Goal: Transaction & Acquisition: Purchase product/service

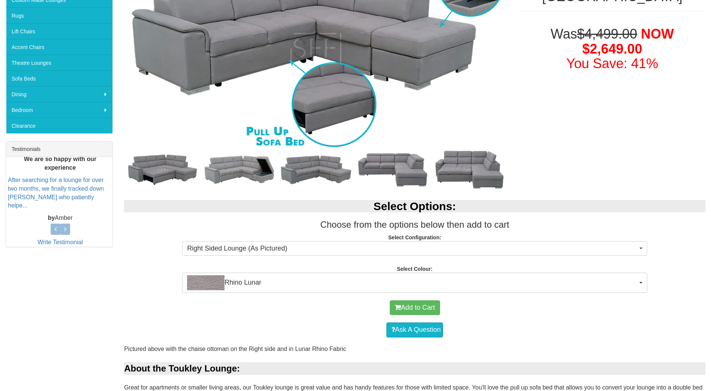
scroll to position [412, 0]
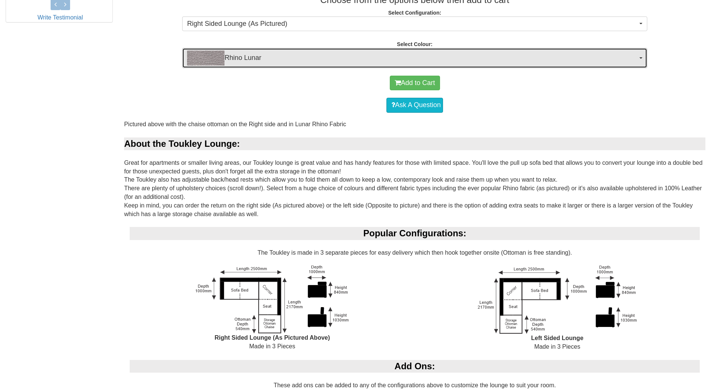
click at [280, 59] on span "Rhino Lunar" at bounding box center [412, 58] width 451 height 15
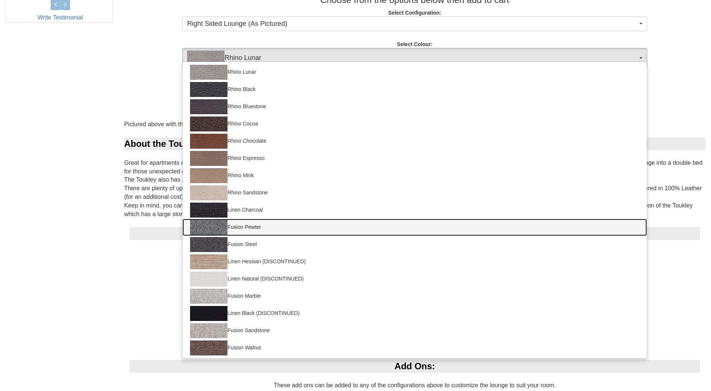
click at [222, 226] on img at bounding box center [208, 227] width 37 height 15
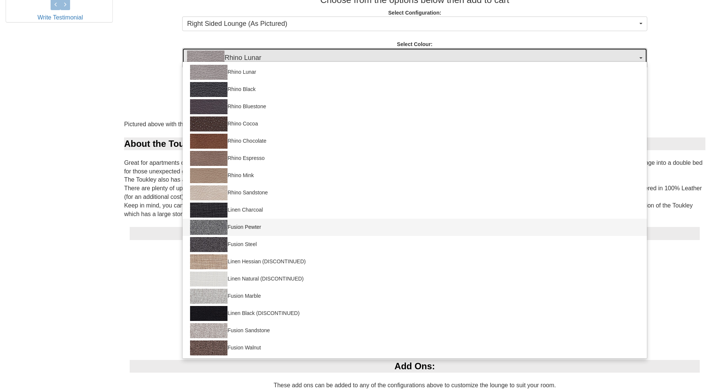
select select "1421"
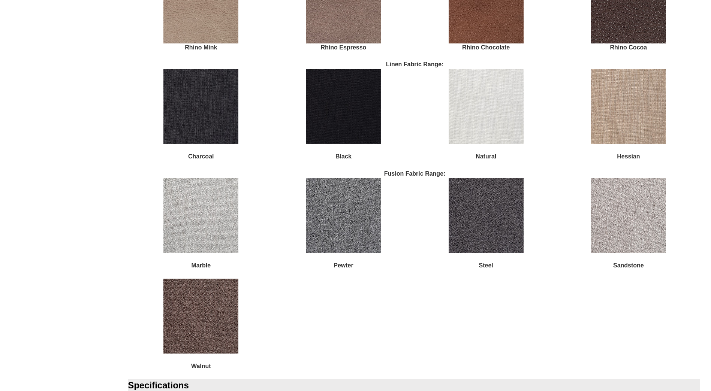
scroll to position [1050, 0]
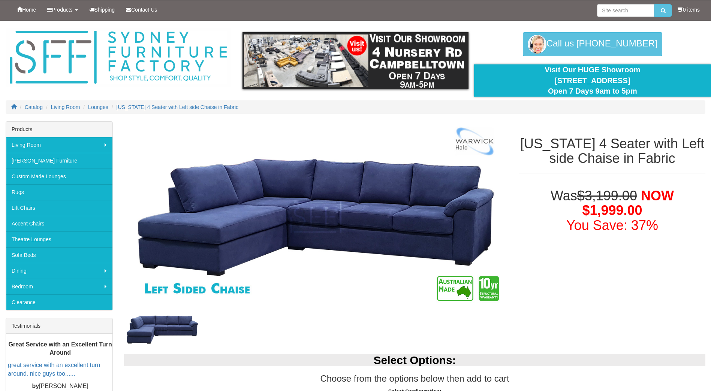
select select "1518"
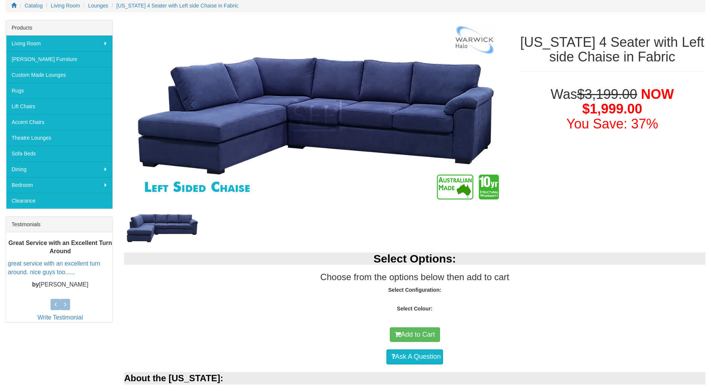
select select "1518"
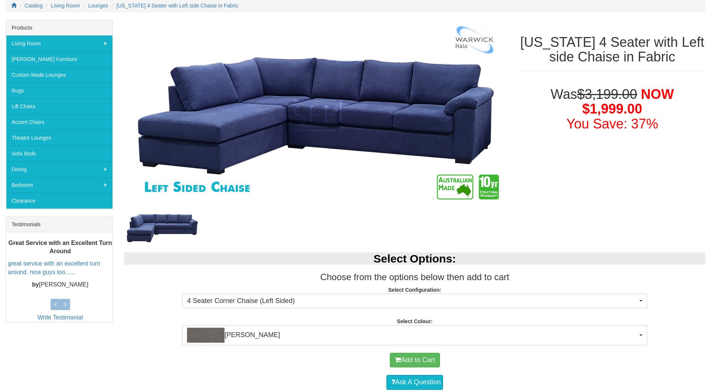
scroll to position [143, 0]
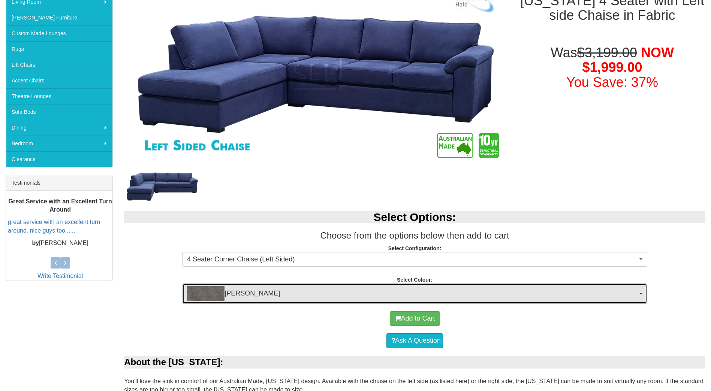
click at [297, 292] on span "[PERSON_NAME]" at bounding box center [412, 293] width 451 height 15
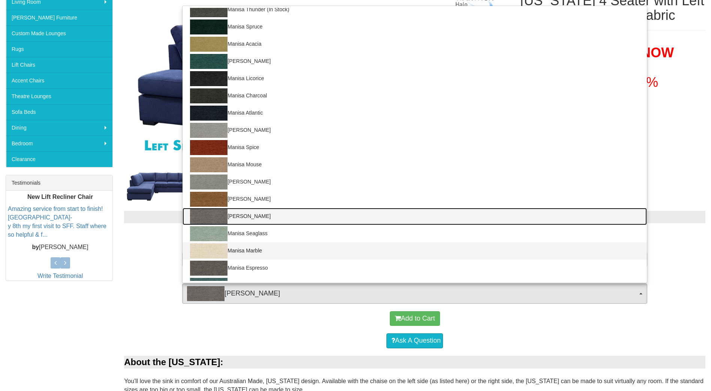
scroll to position [0, 0]
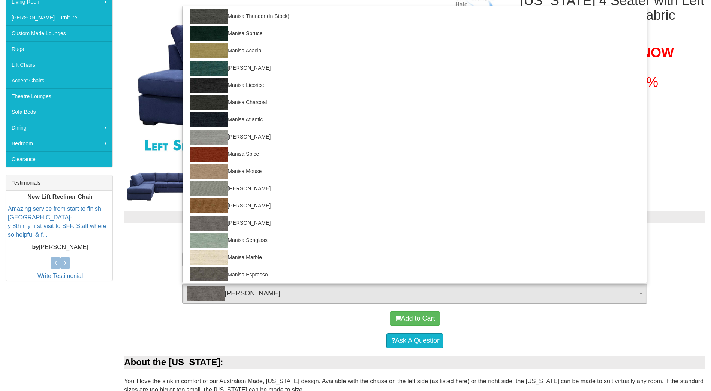
click at [298, 330] on div "Ask A Question" at bounding box center [415, 341] width 574 height 22
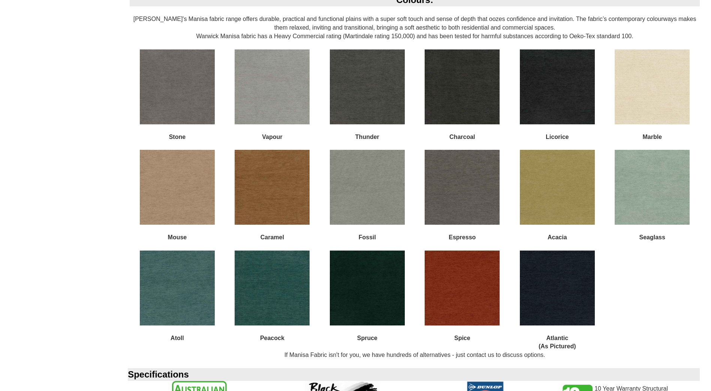
scroll to position [698, 0]
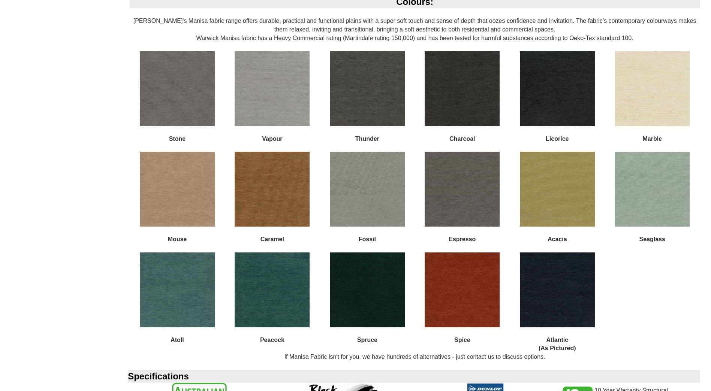
click at [172, 91] on img at bounding box center [177, 88] width 75 height 75
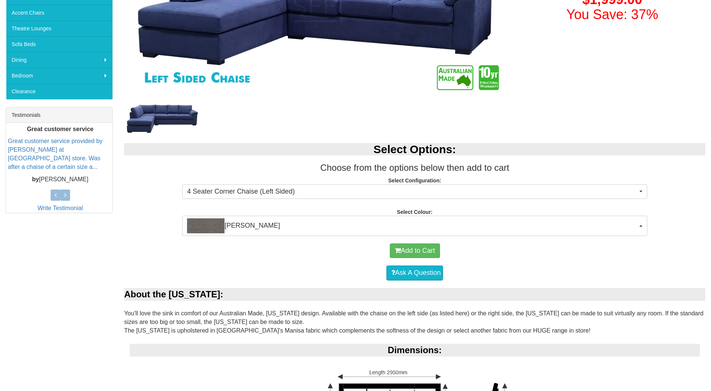
scroll to position [211, 0]
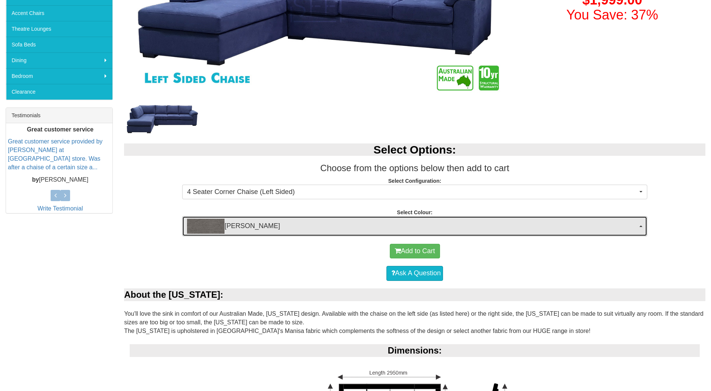
click at [268, 226] on span "[PERSON_NAME]" at bounding box center [412, 226] width 451 height 15
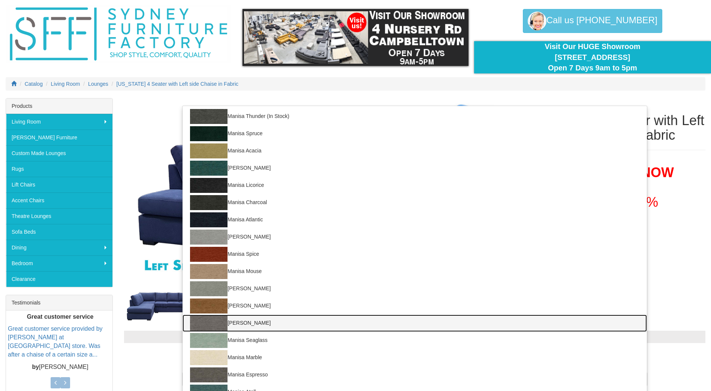
scroll to position [0, 0]
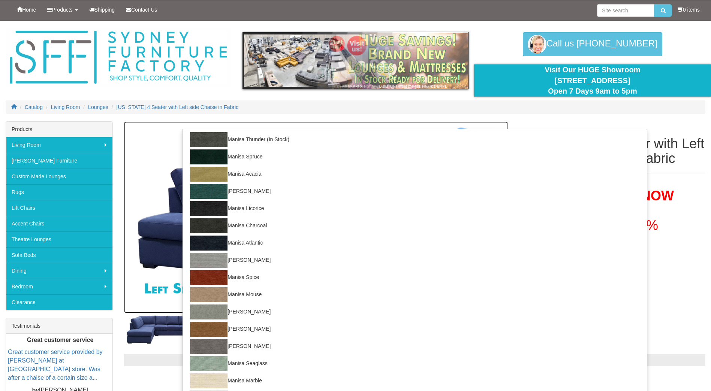
click at [141, 160] on img at bounding box center [316, 217] width 384 height 192
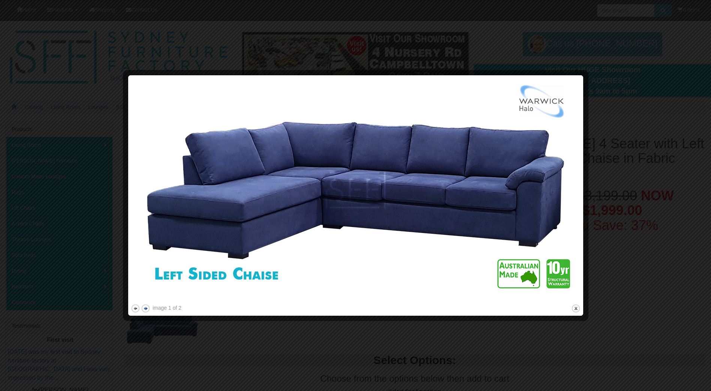
click at [145, 308] on button "next" at bounding box center [145, 308] width 9 height 9
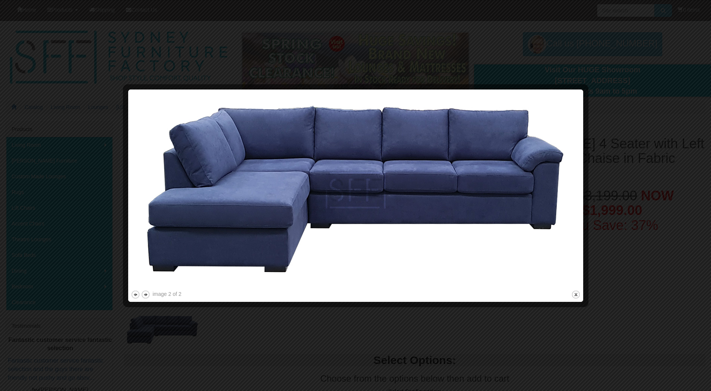
click at [682, 126] on div at bounding box center [355, 195] width 711 height 391
